Goal: Information Seeking & Learning: Learn about a topic

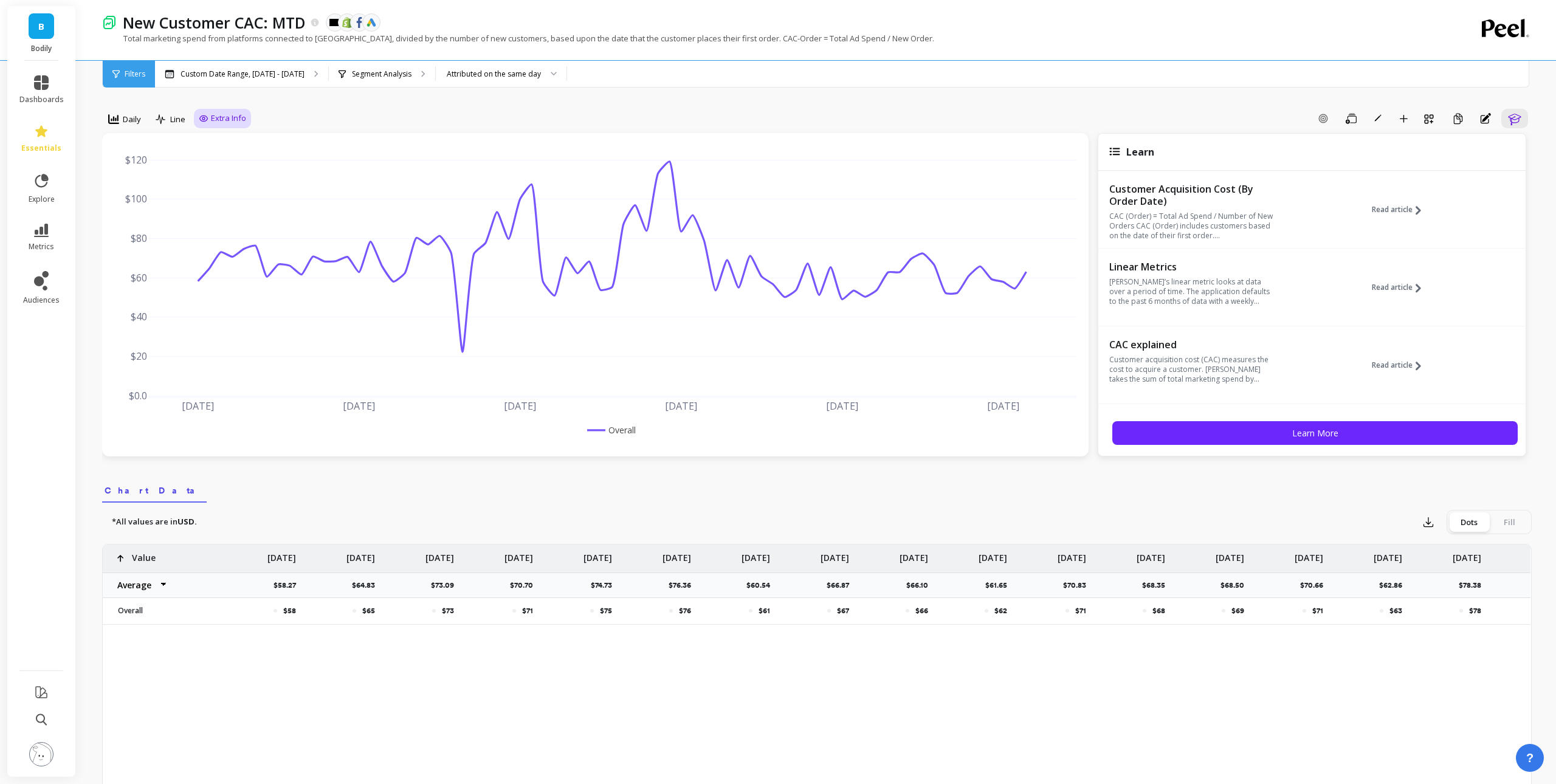
click at [212, 115] on span "Extra Info" at bounding box center [228, 119] width 36 height 12
click at [230, 186] on input "Values" at bounding box center [226, 190] width 43 height 12
checkbox input "true"
